Goal: Task Accomplishment & Management: Use online tool/utility

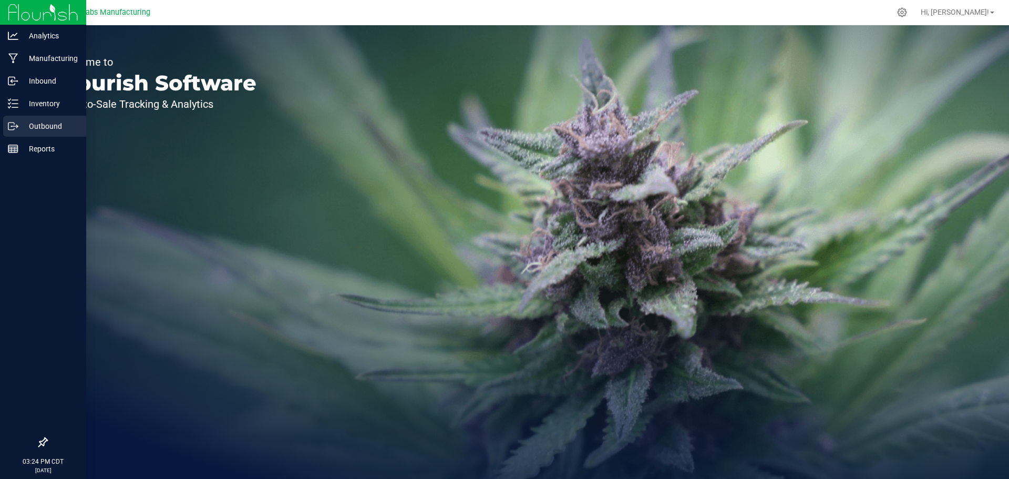
click at [48, 123] on p "Outbound" at bounding box center [49, 126] width 63 height 13
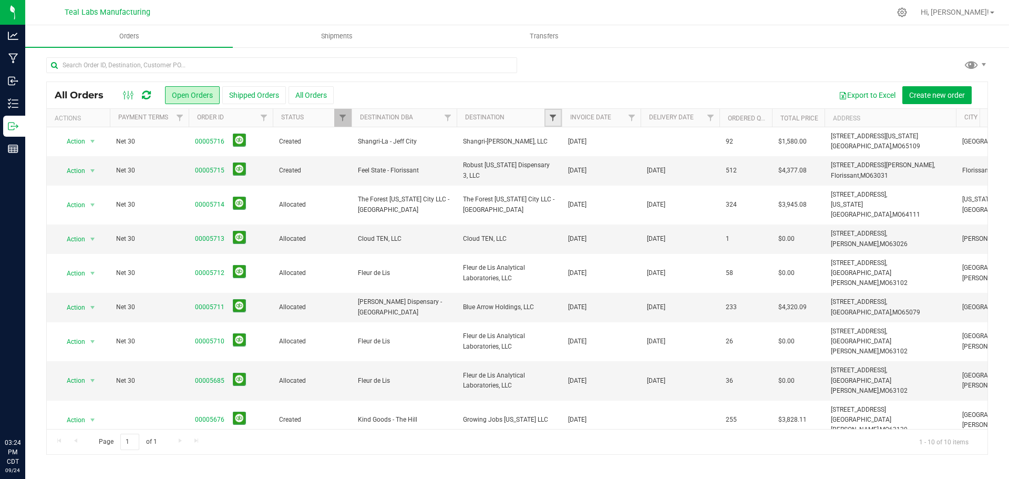
click at [555, 119] on span "Filter" at bounding box center [553, 117] width 8 height 8
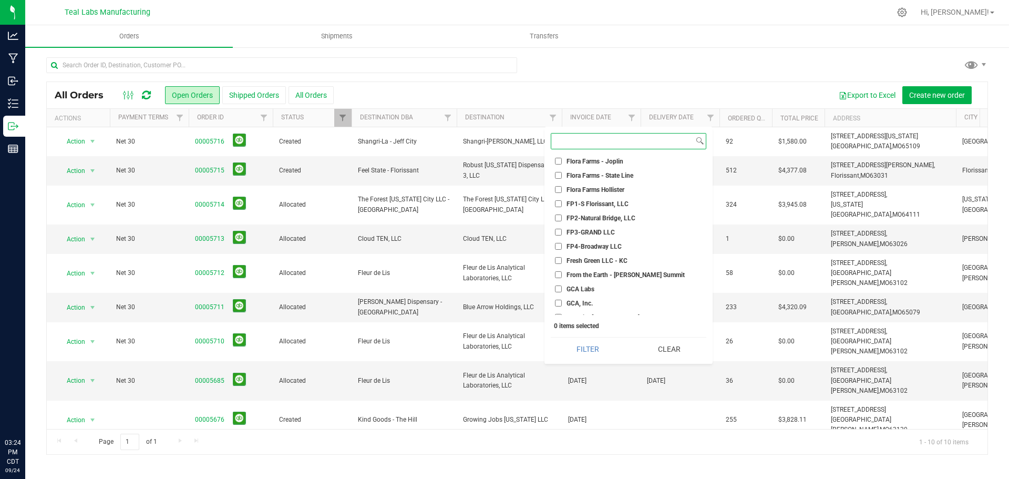
scroll to position [683, 0]
click at [597, 257] on span "FP3-GRAND LLC" at bounding box center [590, 260] width 48 height 6
click at [562, 257] on input "FP3-GRAND LLC" at bounding box center [558, 259] width 7 height 7
checkbox input "true"
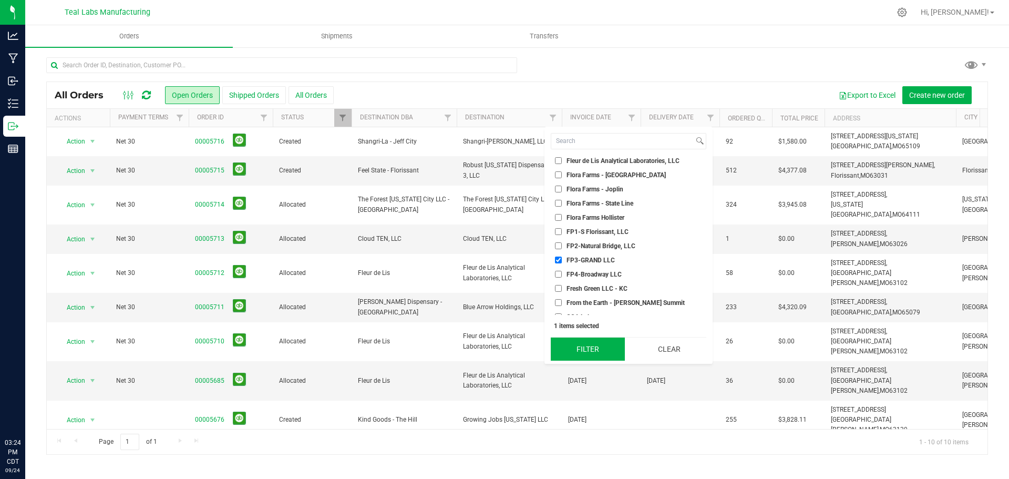
click at [597, 348] on button "Filter" at bounding box center [588, 348] width 74 height 23
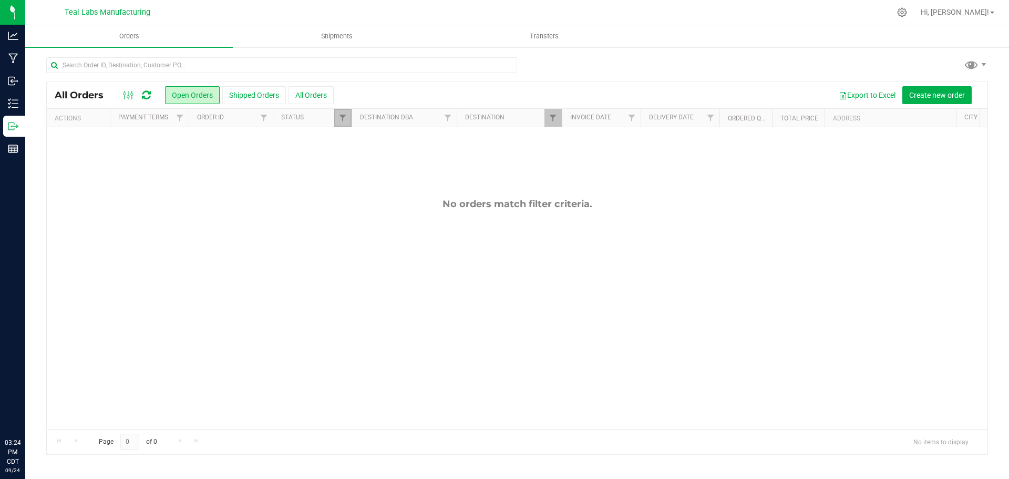
click at [336, 116] on link "Filter" at bounding box center [342, 118] width 17 height 18
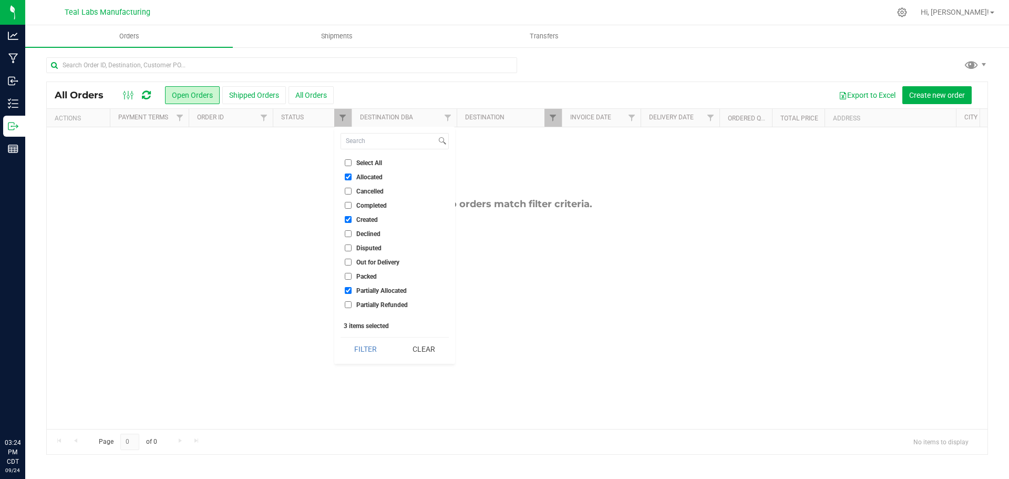
click at [347, 163] on input "Select All" at bounding box center [348, 162] width 7 height 7
checkbox input "true"
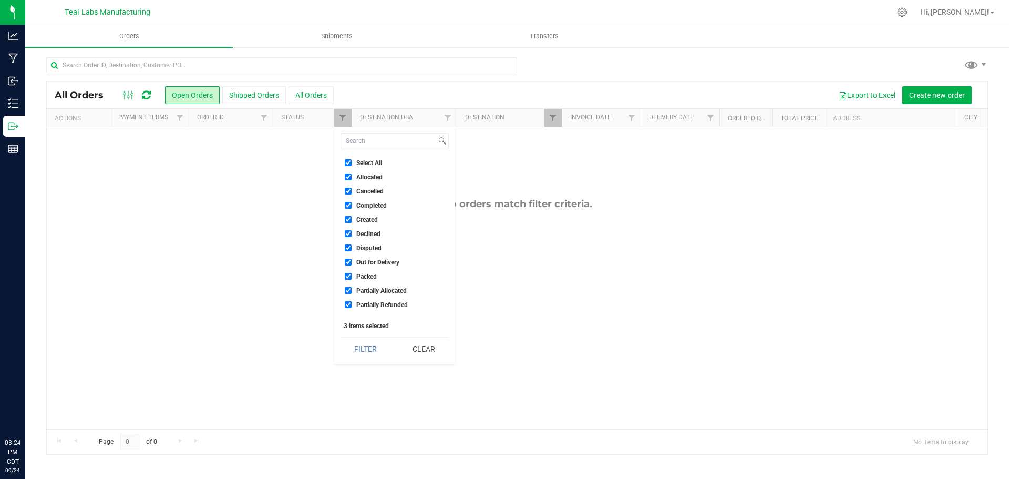
checkbox input "true"
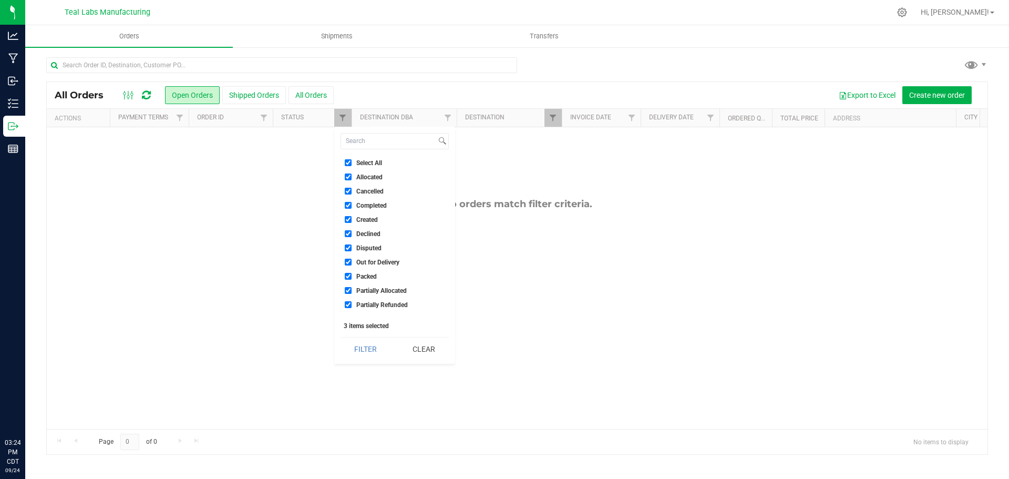
checkbox input "true"
click at [370, 348] on button "Filter" at bounding box center [365, 348] width 50 height 23
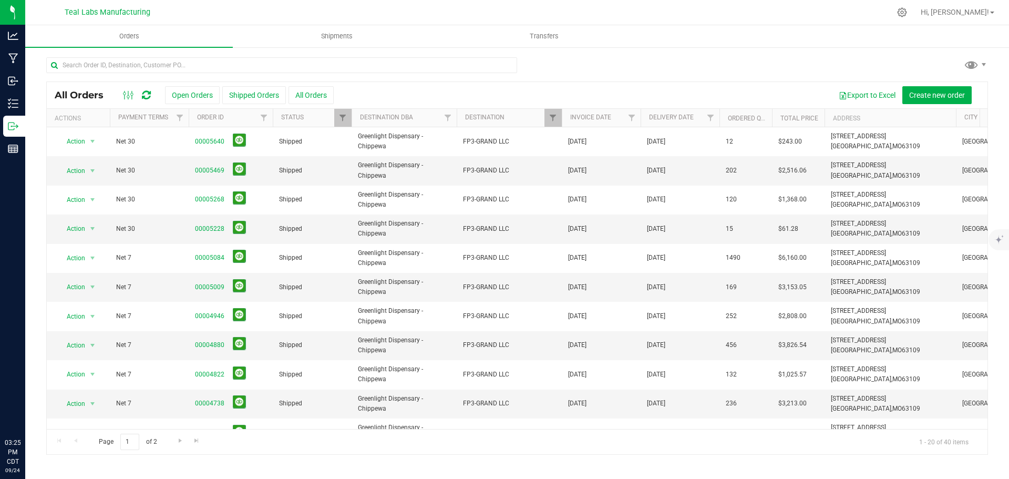
click at [560, 118] on div at bounding box center [562, 118] width 5 height 18
click at [555, 118] on span "Filter" at bounding box center [553, 117] width 8 height 8
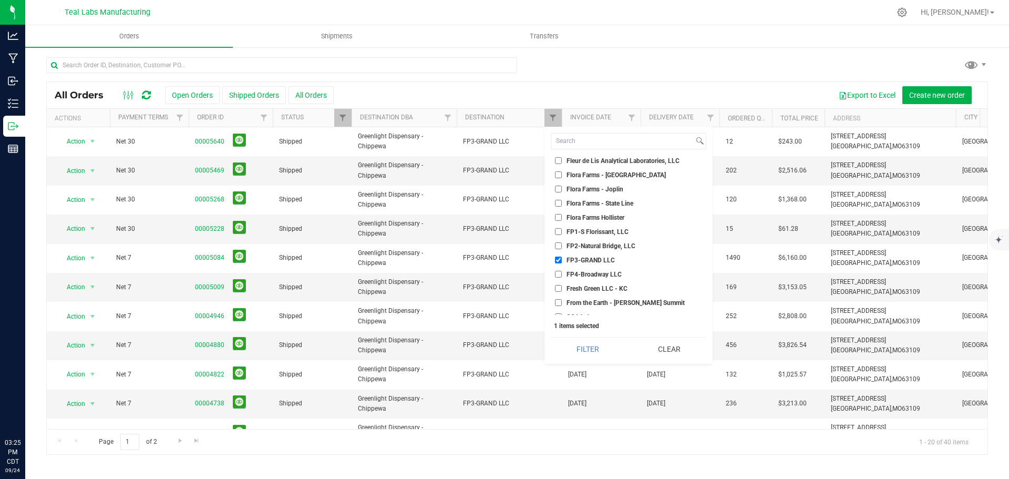
click at [594, 274] on span "FP4-Broadway LLC" at bounding box center [593, 274] width 55 height 6
click at [562, 274] on input "FP4-Broadway LLC" at bounding box center [558, 274] width 7 height 7
checkbox input "true"
click at [563, 257] on label "FP3-GRAND LLC" at bounding box center [585, 259] width 60 height 7
click at [562, 257] on input "FP3-GRAND LLC" at bounding box center [558, 259] width 7 height 7
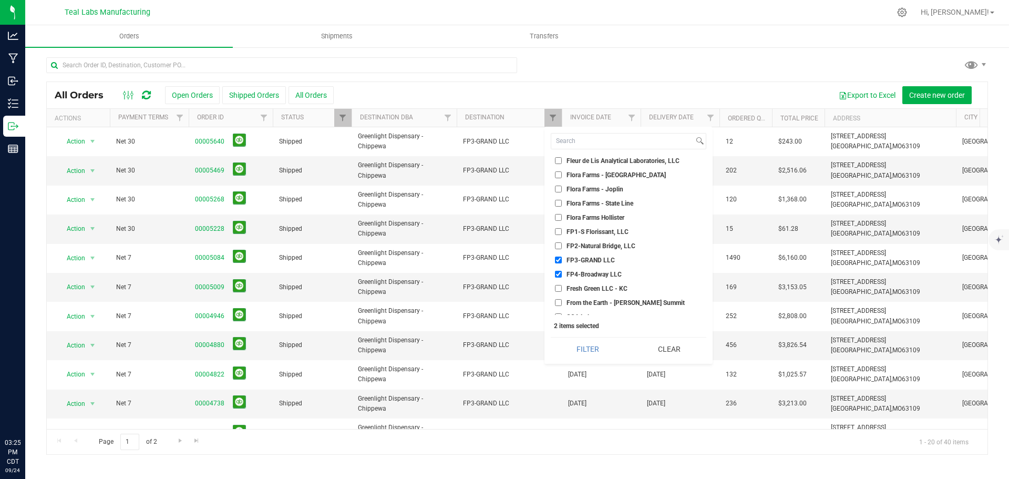
checkbox input "false"
click at [587, 348] on button "Filter" at bounding box center [588, 348] width 74 height 23
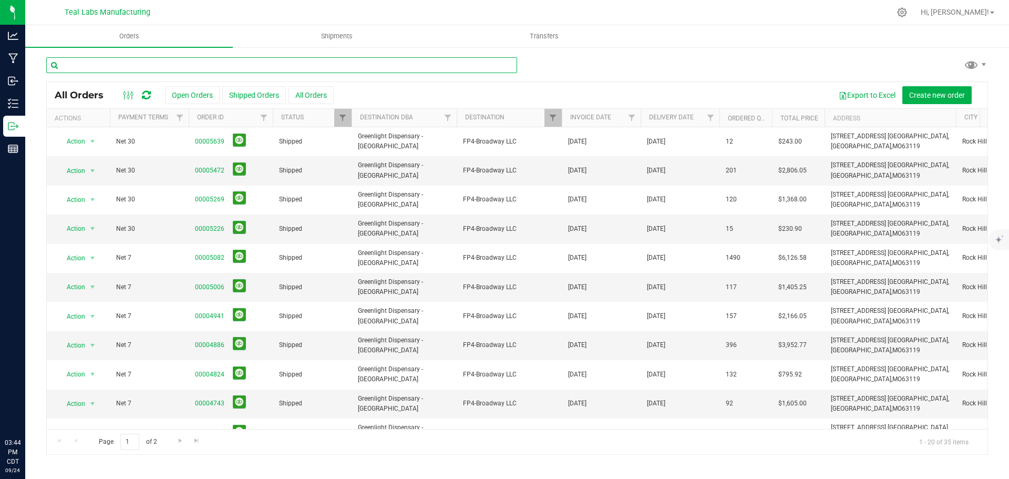
click at [173, 65] on input "text" at bounding box center [281, 65] width 471 height 16
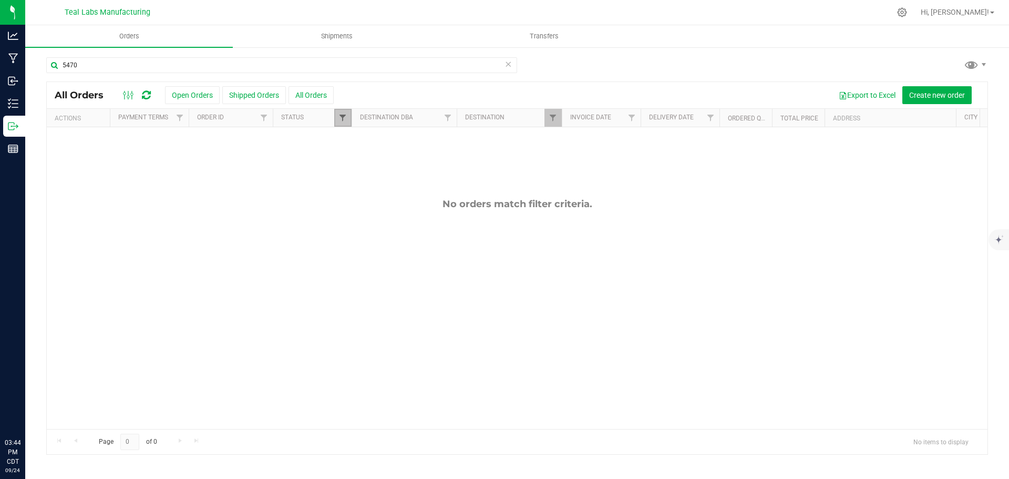
click at [342, 120] on span "Filter" at bounding box center [342, 117] width 8 height 8
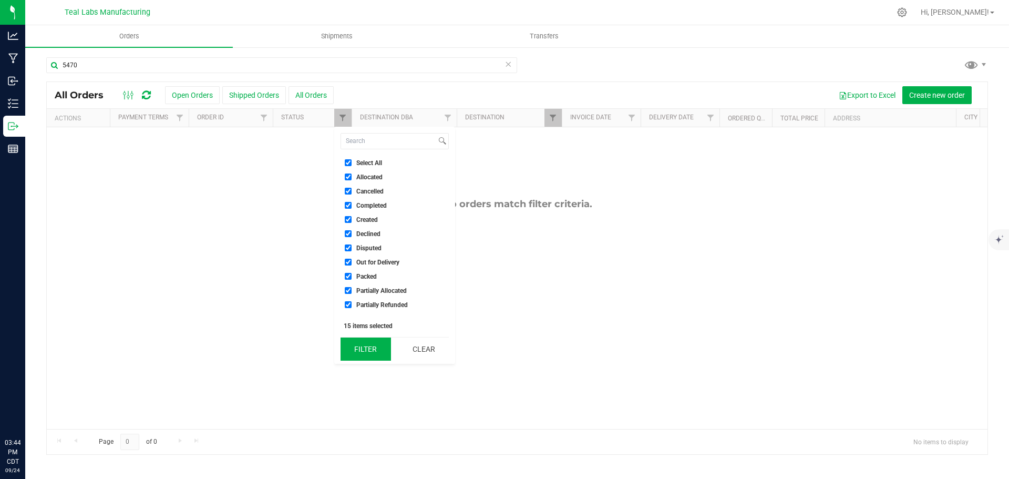
click at [373, 355] on button "Filter" at bounding box center [365, 348] width 50 height 23
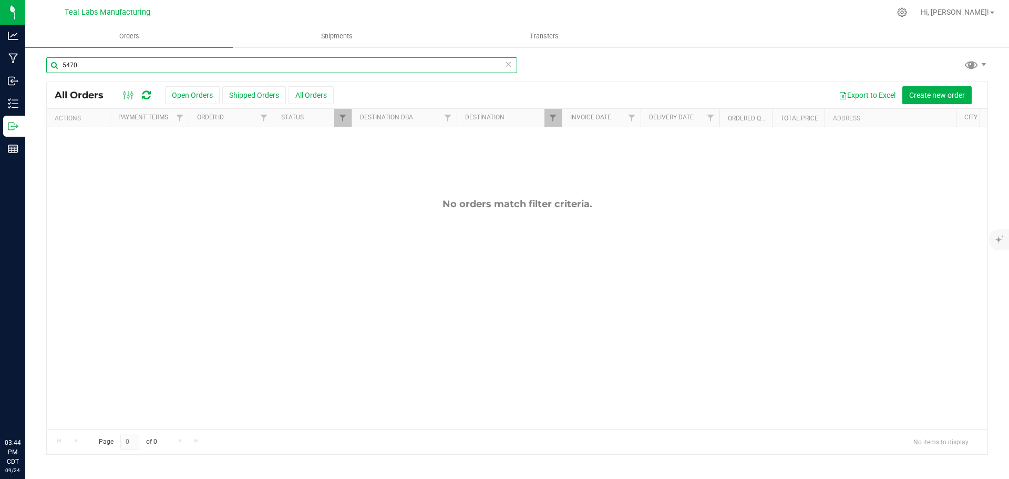
drag, startPoint x: 98, startPoint y: 66, endPoint x: 48, endPoint y: 63, distance: 50.0
click at [53, 61] on input "5470" at bounding box center [281, 65] width 471 height 16
type input "5470"
click at [351, 119] on div at bounding box center [351, 118] width 5 height 18
click at [344, 120] on span "Filter" at bounding box center [342, 117] width 8 height 8
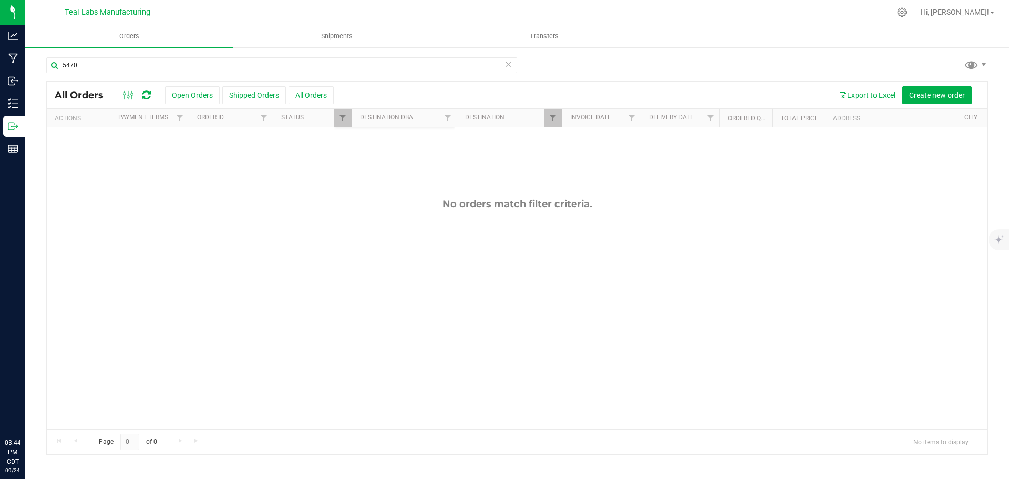
click at [560, 113] on div at bounding box center [562, 118] width 5 height 18
click at [553, 116] on span "Filter" at bounding box center [553, 117] width 8 height 8
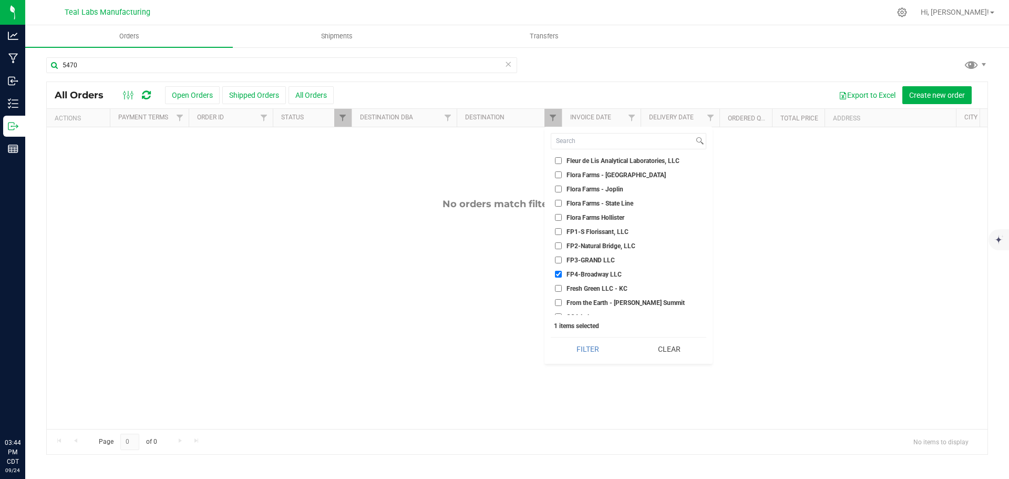
click at [560, 269] on li "FP4-Broadway LLC" at bounding box center [629, 274] width 156 height 11
click at [559, 272] on input "FP4-Broadway LLC" at bounding box center [558, 274] width 7 height 7
checkbox input "false"
click at [594, 349] on button "Filter" at bounding box center [588, 348] width 74 height 23
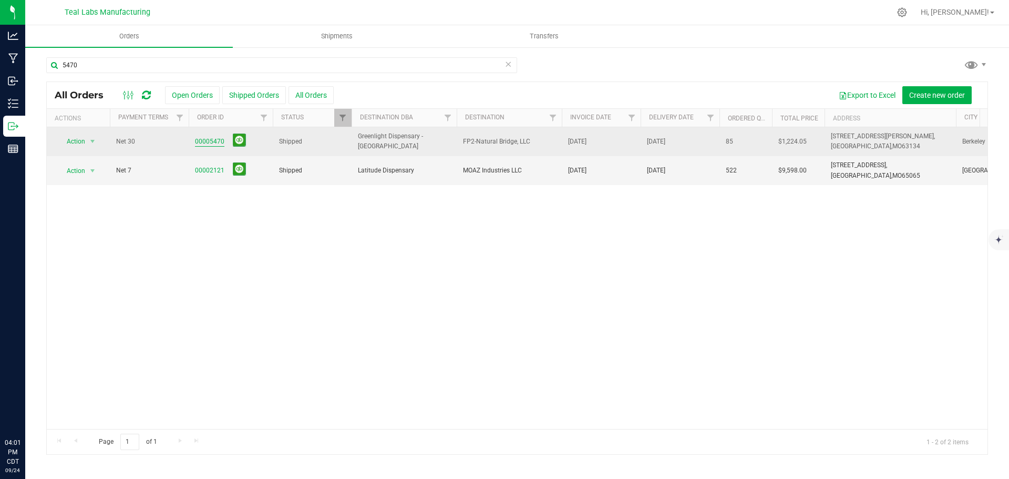
click at [207, 139] on link "00005470" at bounding box center [209, 142] width 29 height 10
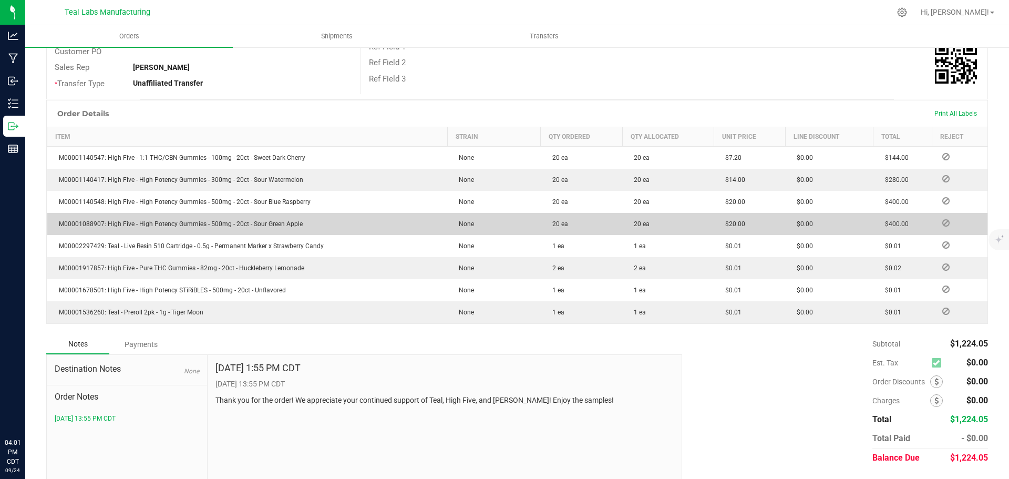
scroll to position [238, 0]
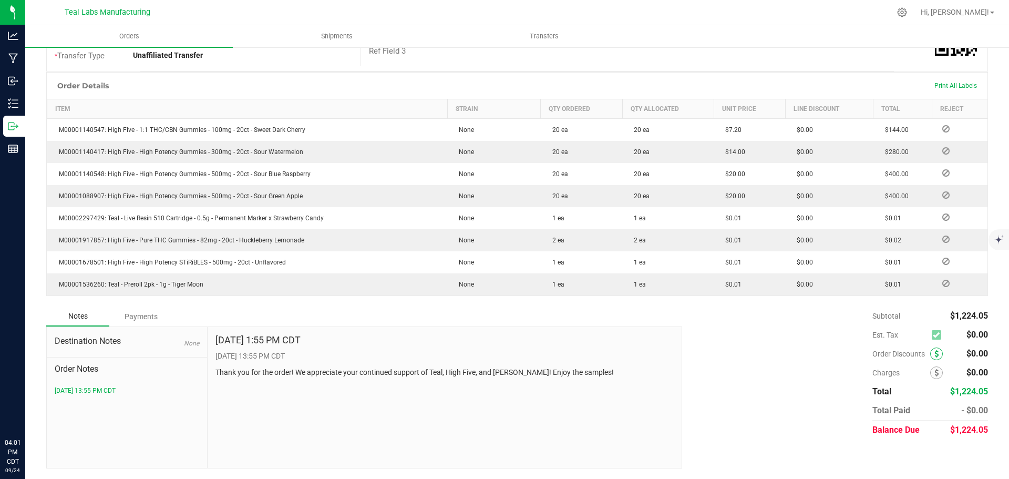
click at [934, 354] on icon at bounding box center [936, 353] width 4 height 7
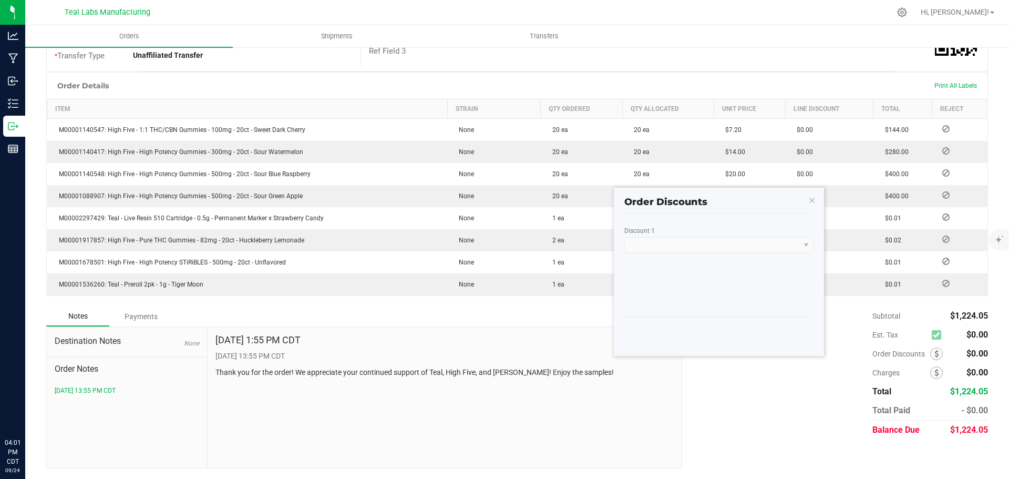
click at [807, 244] on kendo-dropdownlist at bounding box center [718, 245] width 189 height 16
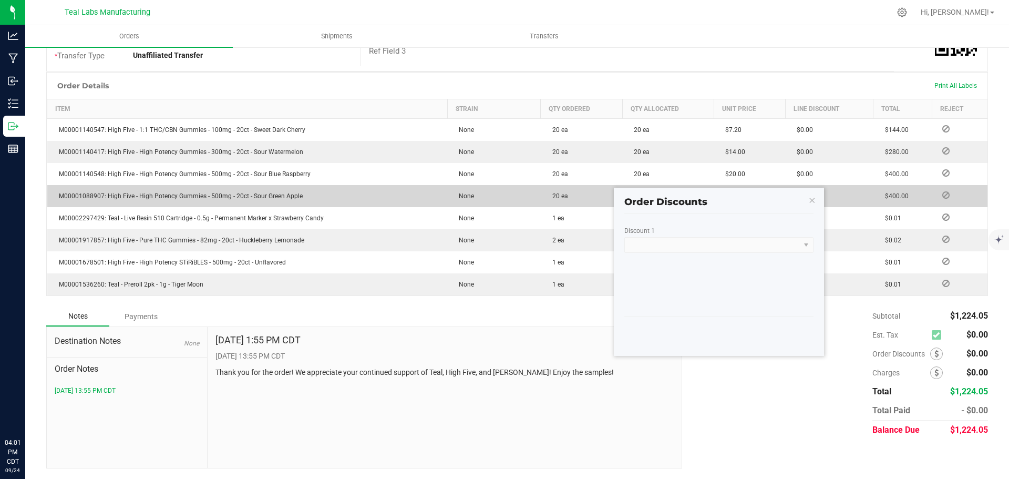
click at [809, 199] on icon "button" at bounding box center [811, 199] width 7 height 13
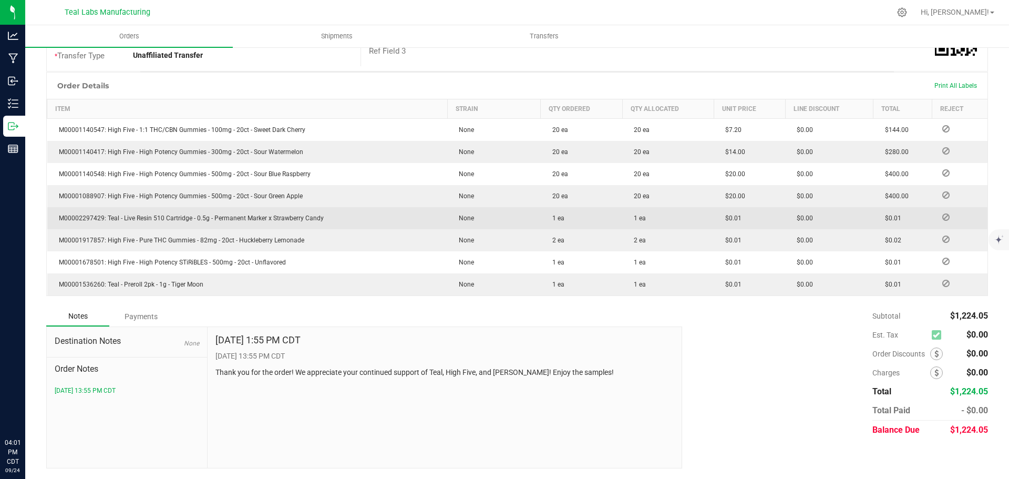
scroll to position [0, 0]
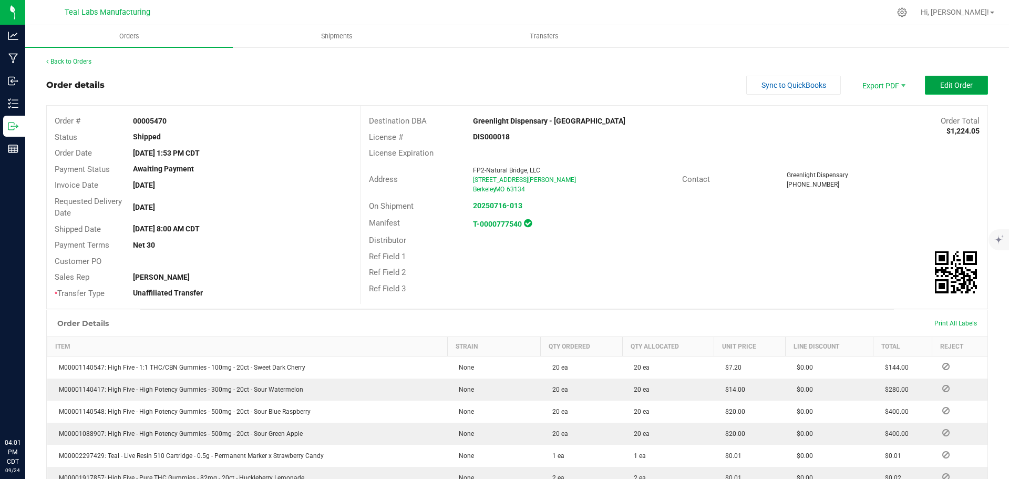
click at [950, 84] on span "Edit Order" at bounding box center [956, 85] width 33 height 8
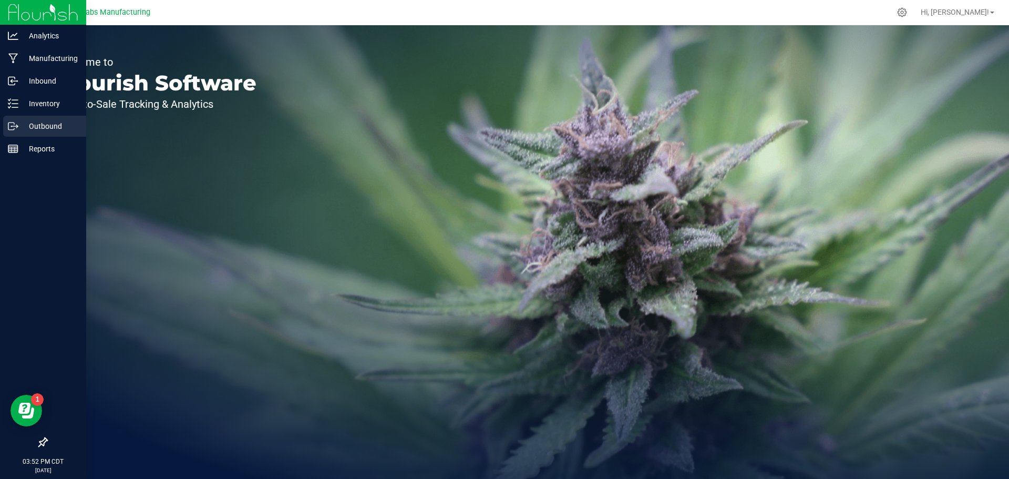
click at [20, 124] on p "Outbound" at bounding box center [49, 126] width 63 height 13
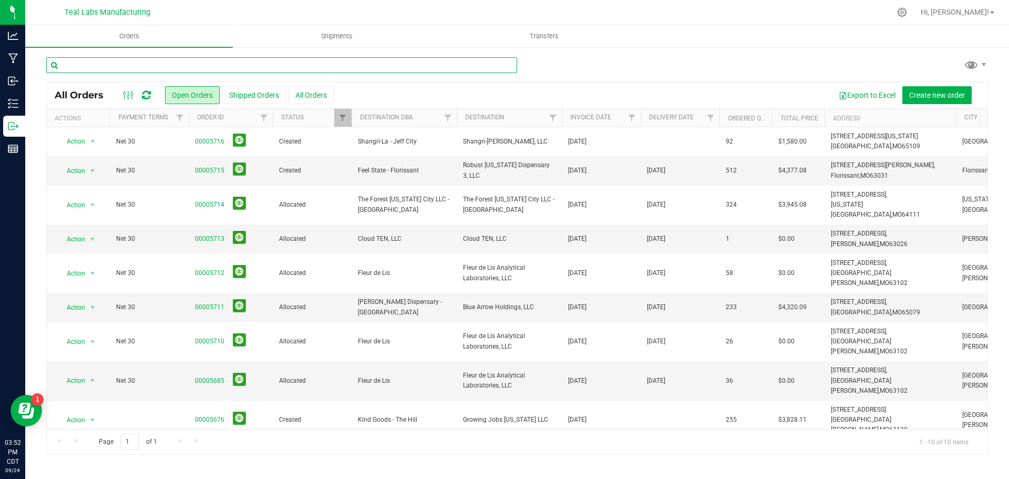
click at [205, 67] on input "text" at bounding box center [281, 65] width 471 height 16
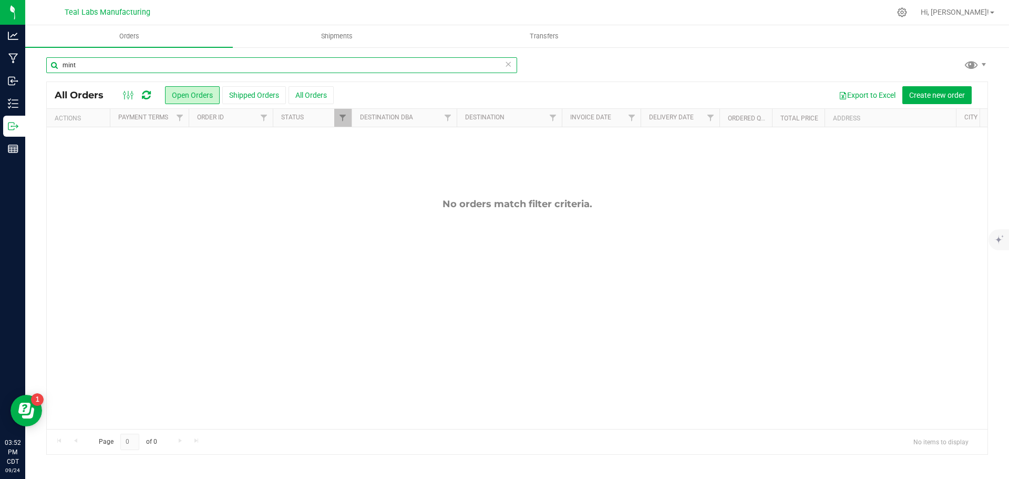
type input "mint"
click at [345, 125] on link "Filter" at bounding box center [342, 118] width 17 height 18
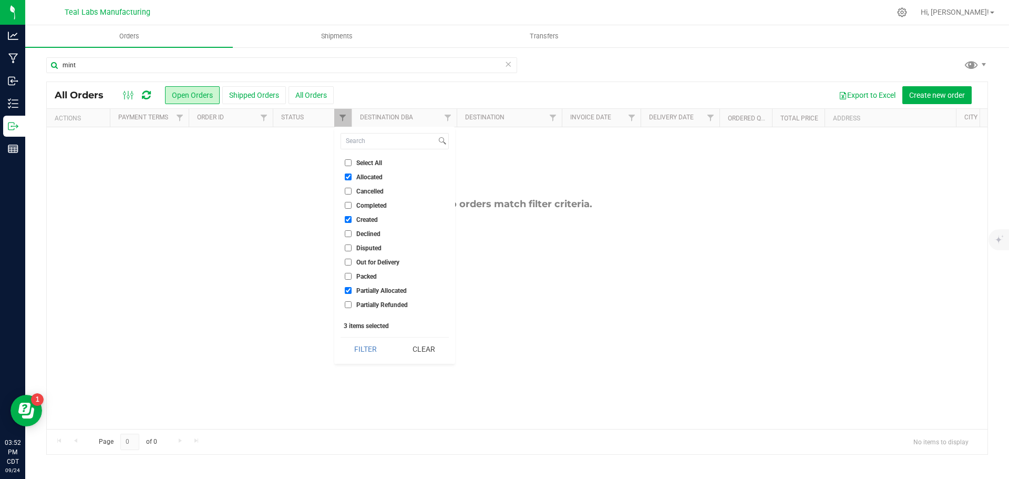
click at [355, 165] on label "Select All" at bounding box center [363, 162] width 37 height 7
click at [352, 165] on input "Select All" at bounding box center [348, 162] width 7 height 7
checkbox input "true"
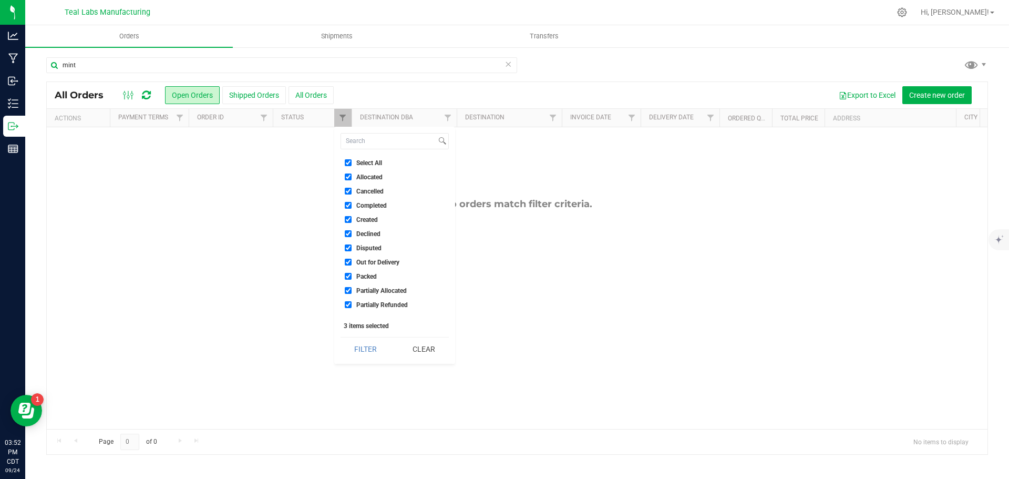
checkbox input "true"
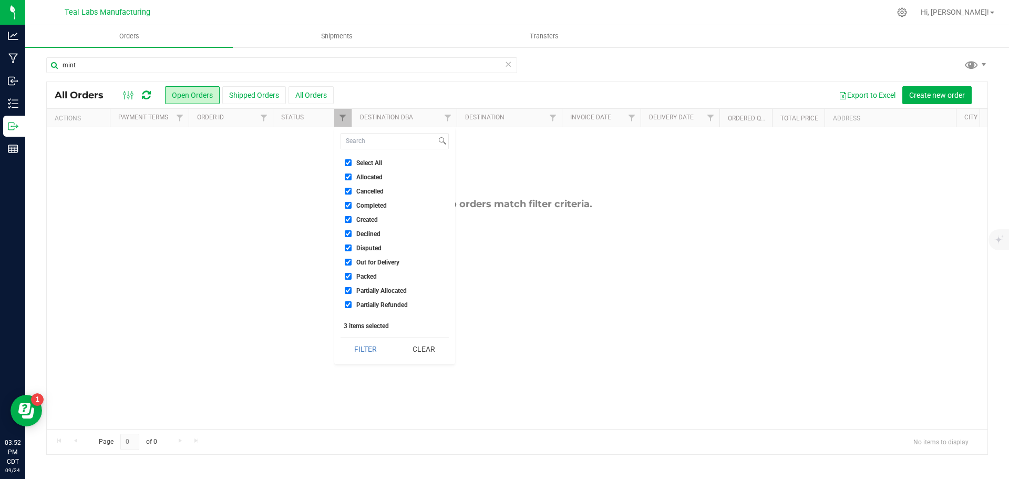
checkbox input "true"
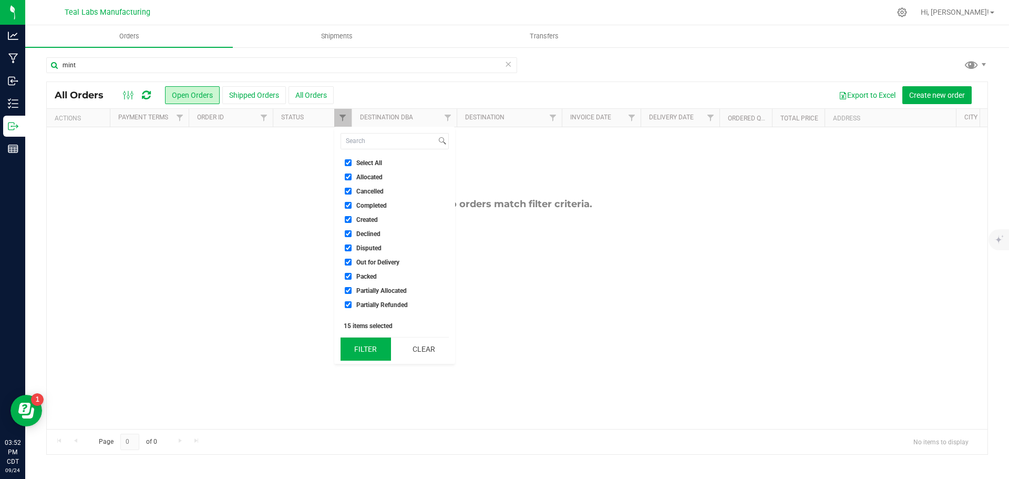
click at [364, 348] on button "Filter" at bounding box center [365, 348] width 50 height 23
